Goal: Ask a question

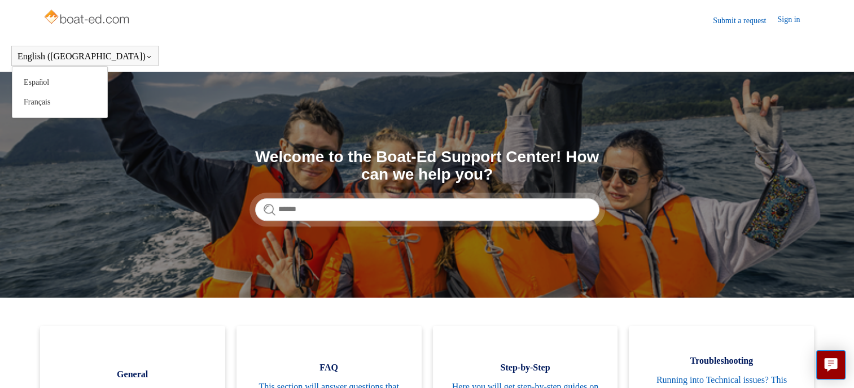
click at [146, 56] on icon at bounding box center [149, 57] width 7 height 7
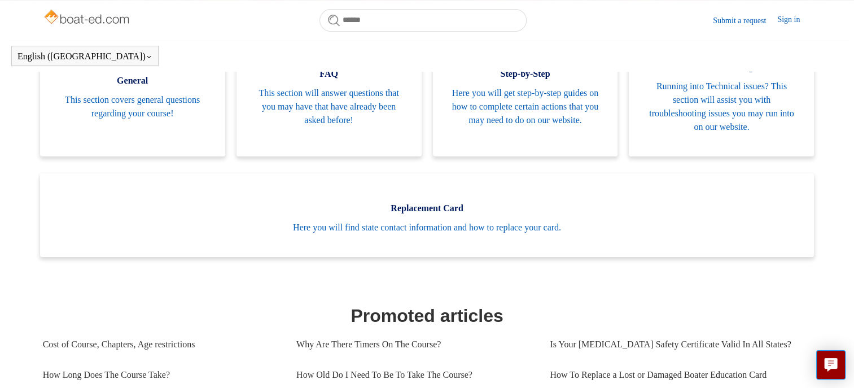
scroll to position [261, 0]
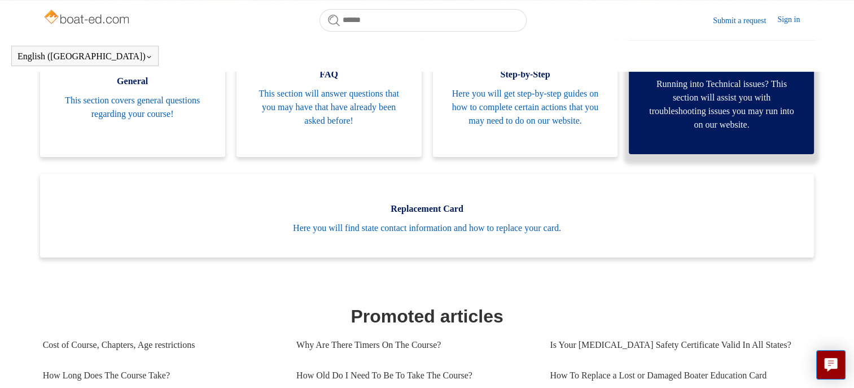
click at [696, 100] on span "Running into Technical issues? This section will assist you with troubleshootin…" at bounding box center [721, 104] width 151 height 54
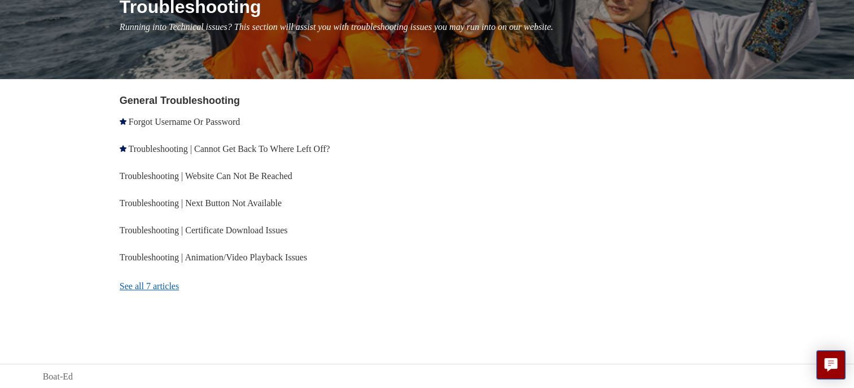
scroll to position [155, 0]
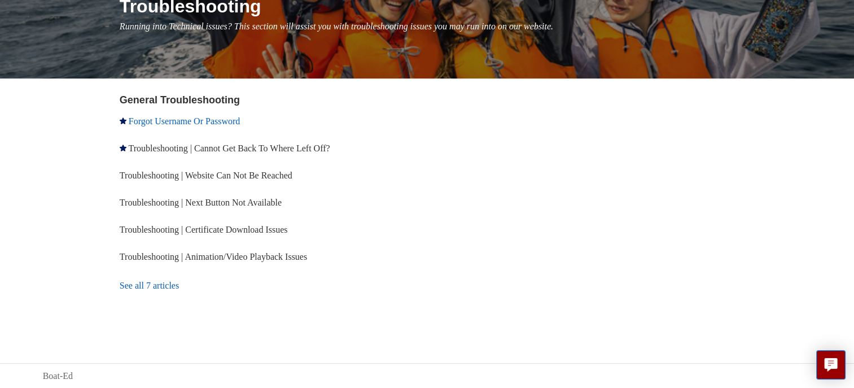
click at [215, 119] on link "Forgot Username Or Password" at bounding box center [184, 121] width 111 height 10
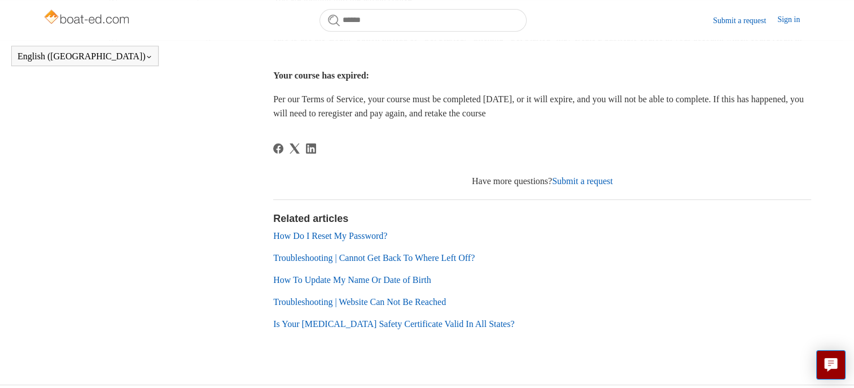
scroll to position [397, 0]
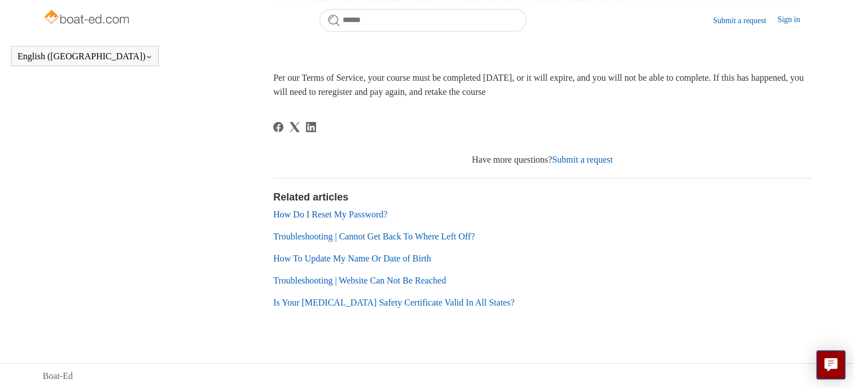
click at [588, 157] on link "Submit a request" at bounding box center [582, 160] width 61 height 10
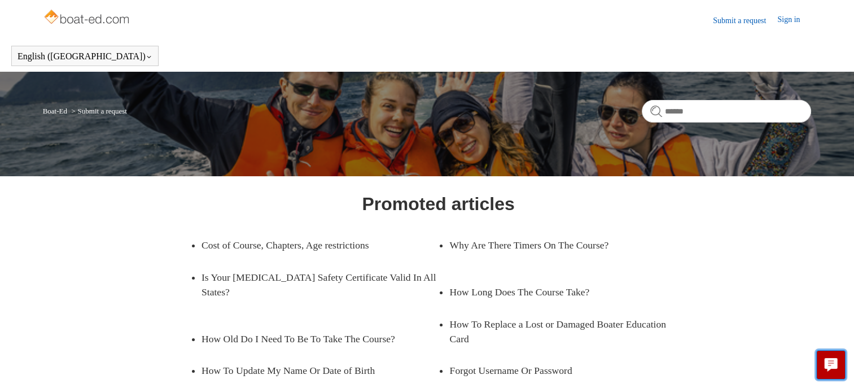
click at [829, 360] on icon "Live chat" at bounding box center [831, 363] width 13 height 11
click at [796, 20] on link "Sign in" at bounding box center [794, 21] width 34 height 14
